Goal: Task Accomplishment & Management: Manage account settings

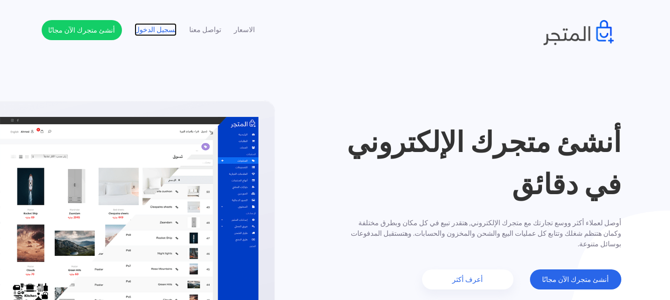
click at [166, 27] on link "تسجيل الدخول" at bounding box center [156, 30] width 42 height 11
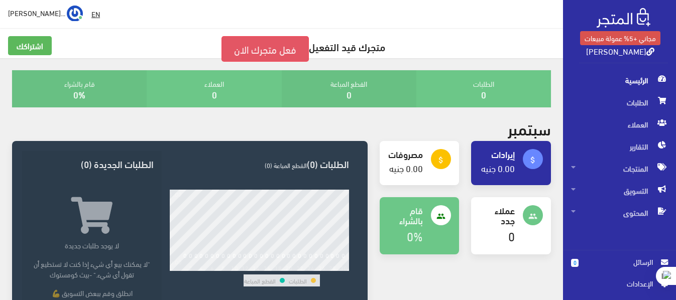
click at [265, 47] on link "فعل متجرك الان" at bounding box center [264, 49] width 87 height 26
click at [286, 54] on link "فعل متجرك الان" at bounding box center [264, 49] width 87 height 26
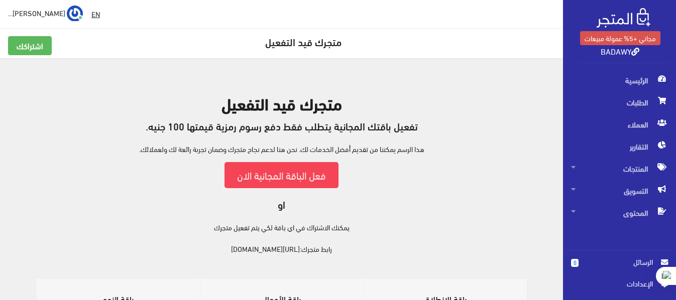
drag, startPoint x: 311, startPoint y: 250, endPoint x: 207, endPoint y: 252, distance: 104.0
click at [207, 252] on div "متجرك قيد التفعيل تفعيل باقتك المجانية يتطلب فقط دفع رسوم رمزية قيمتها 100 جنيه…" at bounding box center [281, 174] width 539 height 160
copy link "[URL][DOMAIN_NAME]"
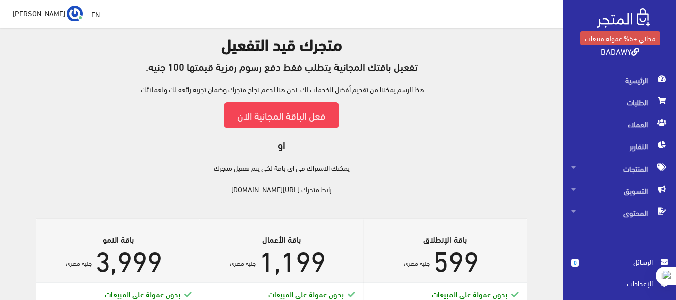
scroll to position [36, 0]
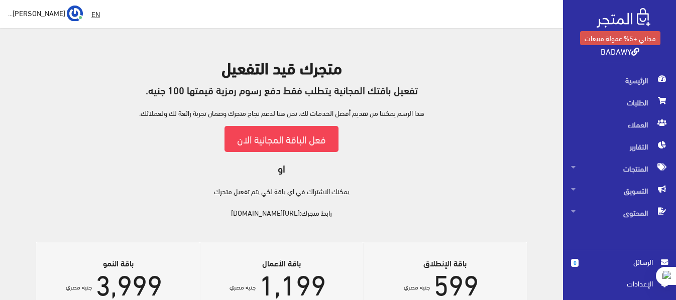
click at [400, 63] on h2 "متجرك قيد التفعيل" at bounding box center [281, 67] width 539 height 18
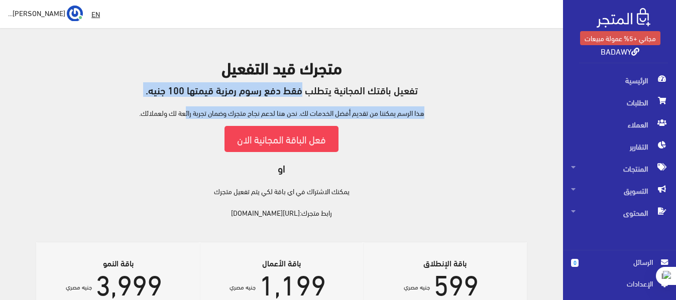
drag, startPoint x: 410, startPoint y: 93, endPoint x: 258, endPoint y: 102, distance: 152.4
click at [258, 102] on div "متجرك قيد التفعيل تفعيل باقتك المجانية يتطلب فقط دفع رسوم رمزية قيمتها 100 جنيه…" at bounding box center [281, 138] width 539 height 160
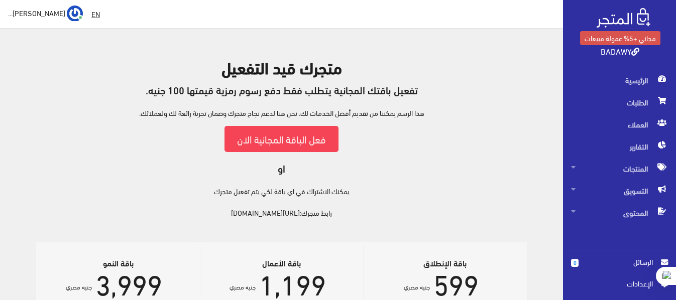
click at [383, 186] on div "متجرك قيد التفعيل تفعيل باقتك المجانية يتطلب فقط دفع رسوم رمزية قيمتها 100 جنيه…" at bounding box center [281, 138] width 539 height 160
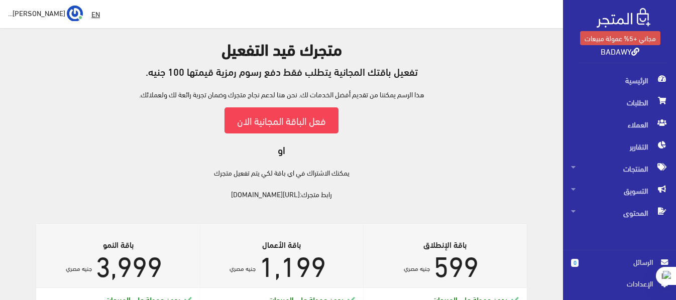
scroll to position [0, 0]
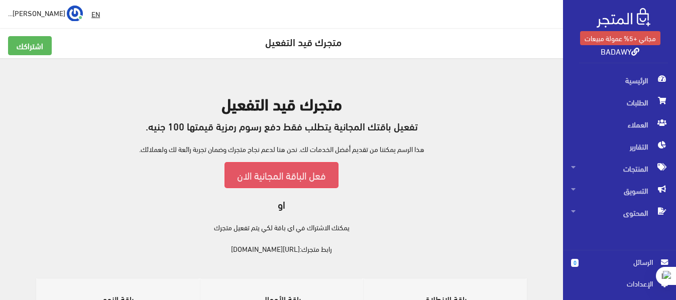
click at [265, 176] on link "فعل الباقة المجانية الان" at bounding box center [281, 175] width 114 height 26
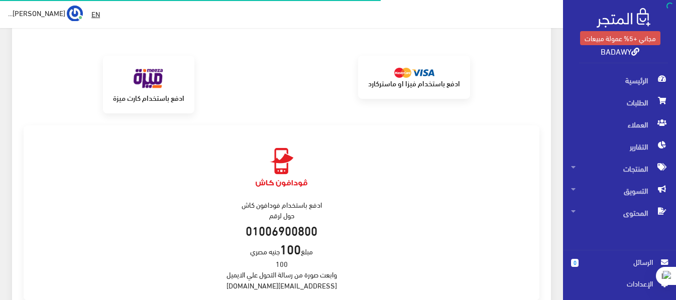
scroll to position [251, 0]
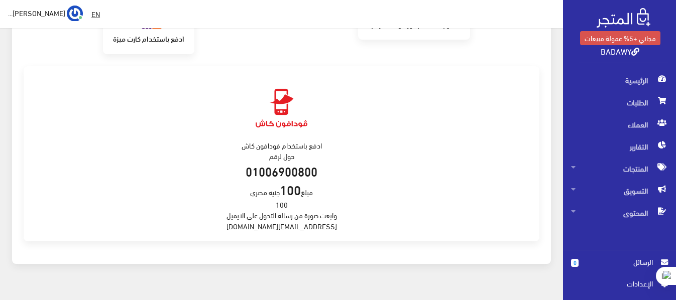
click at [368, 172] on div "ادفع باستخدام فودافون كاش حول لرقم 01006900800 مبلغ 100 جنيه مصري 100 وابعت صور…" at bounding box center [282, 154] width 516 height 176
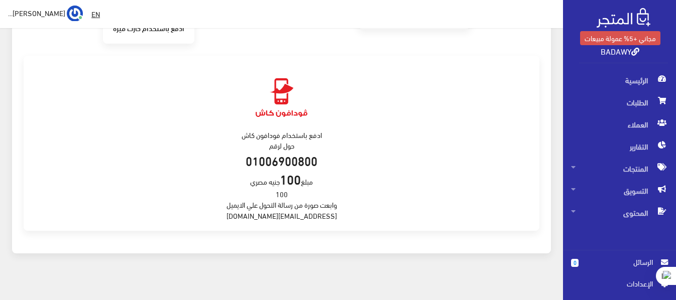
scroll to position [271, 0]
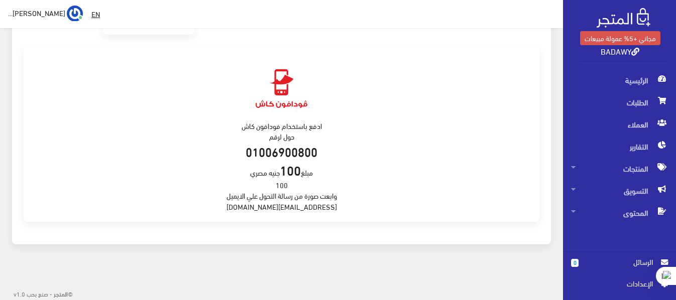
click at [295, 207] on div "ادفع باستخدام فودافون كاش حول لرقم 01006900800 مبلغ 100 جنيه مصري 100 وابعت صور…" at bounding box center [282, 135] width 516 height 176
copy div "support@almatjar.store"
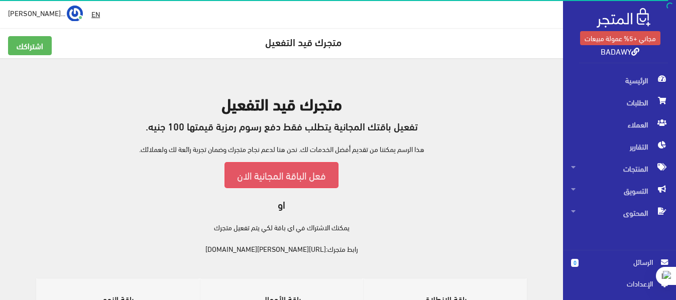
click at [316, 172] on link "فعل الباقة المجانية الان" at bounding box center [281, 175] width 114 height 26
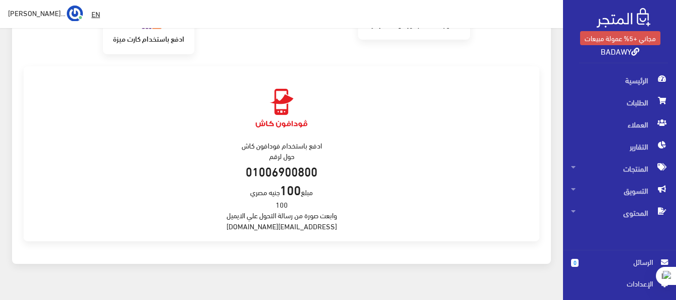
scroll to position [271, 0]
